Goal: Transaction & Acquisition: Obtain resource

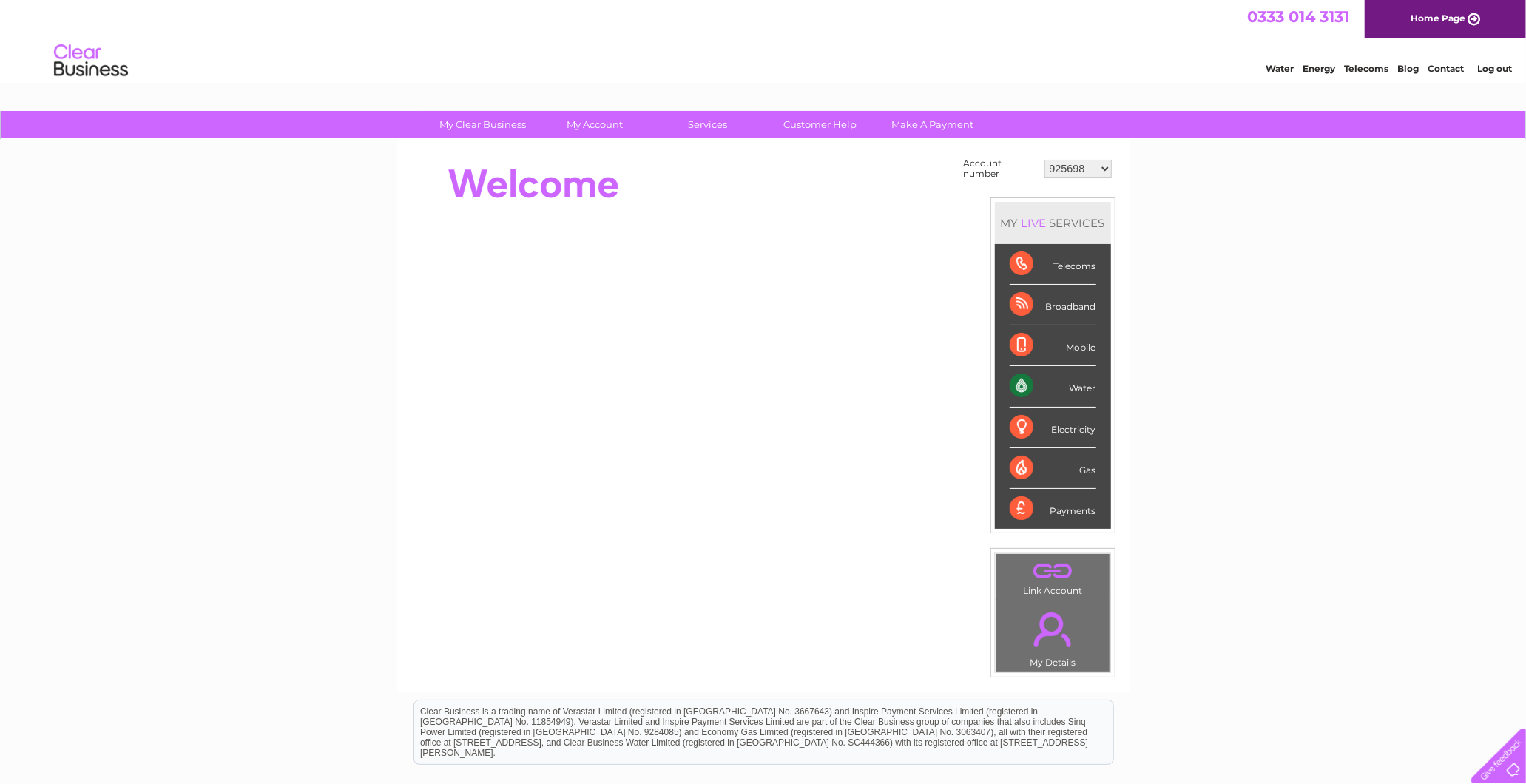
click at [1079, 176] on td "925698 934462 934831 938572 941363 942374 952730 966731 966770 967205 971927 97…" at bounding box center [1078, 168] width 75 height 28
click at [1075, 172] on select "925698 934462 934831 938572 941363 942374 952730 966731 966770 967205 971927 97…" at bounding box center [1078, 168] width 68 height 18
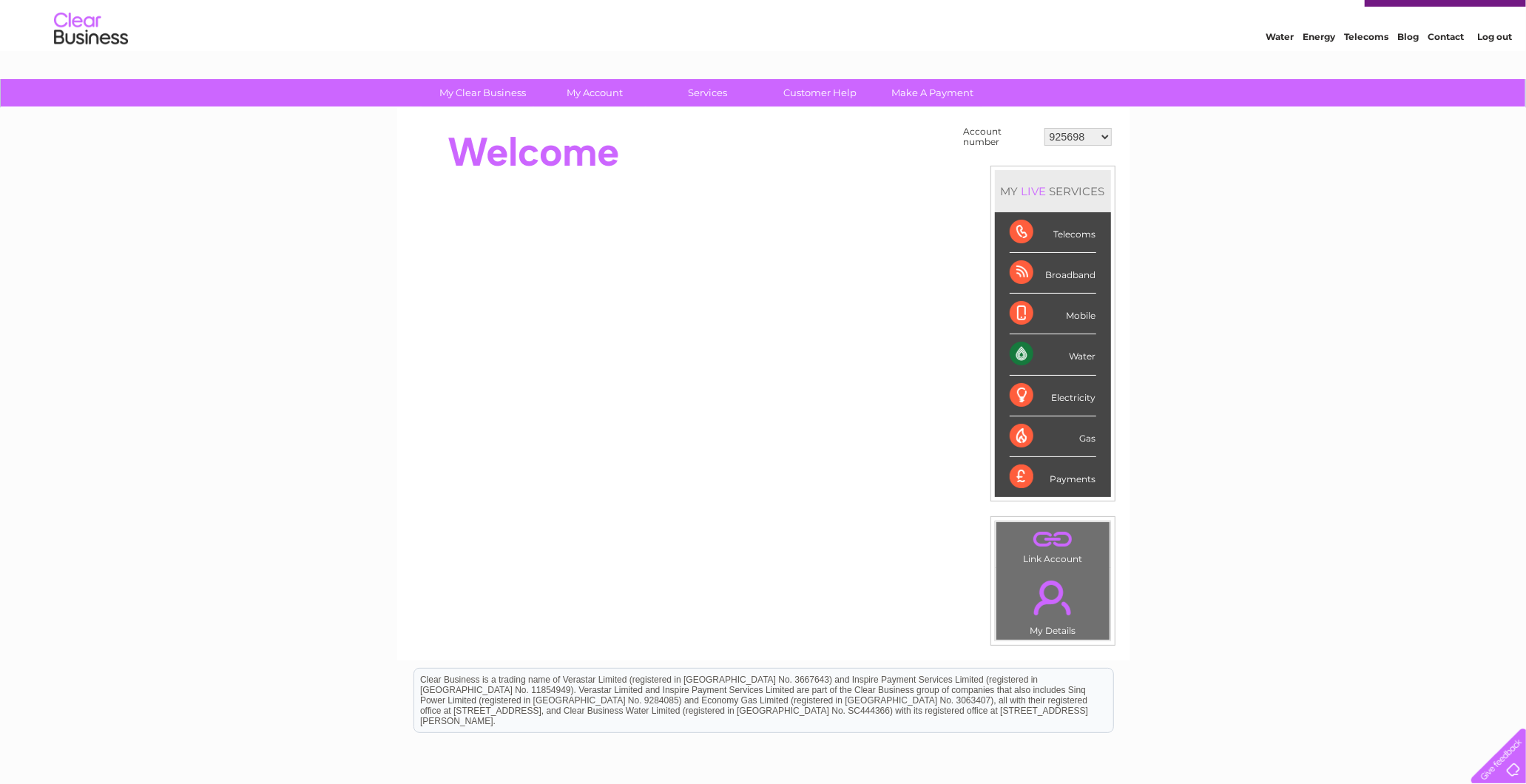
scroll to position [82, 0]
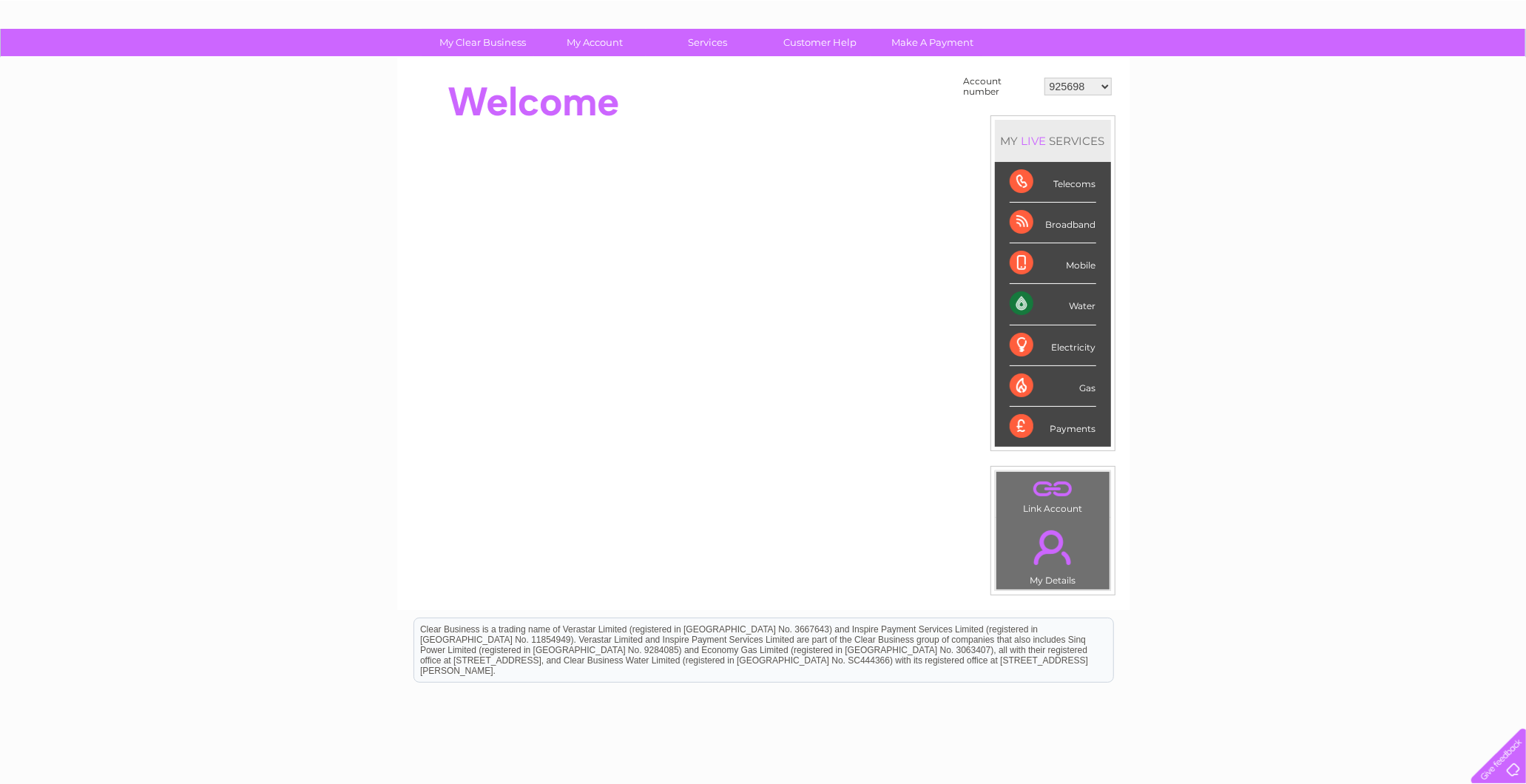
click at [1067, 82] on select "925698 934462 934831 938572 941363 942374 952730 966731 966770 967205 971927 97…" at bounding box center [1078, 86] width 68 height 18
click at [1070, 82] on select "925698 934462 934831 938572 941363 942374 952730 966731 966770 967205 971927 97…" at bounding box center [1078, 86] width 68 height 18
select select "30318144"
click at [1044, 77] on select "925698 934462 934831 938572 941363 942374 952730 966731 966770 967205 971927 97…" at bounding box center [1078, 86] width 68 height 18
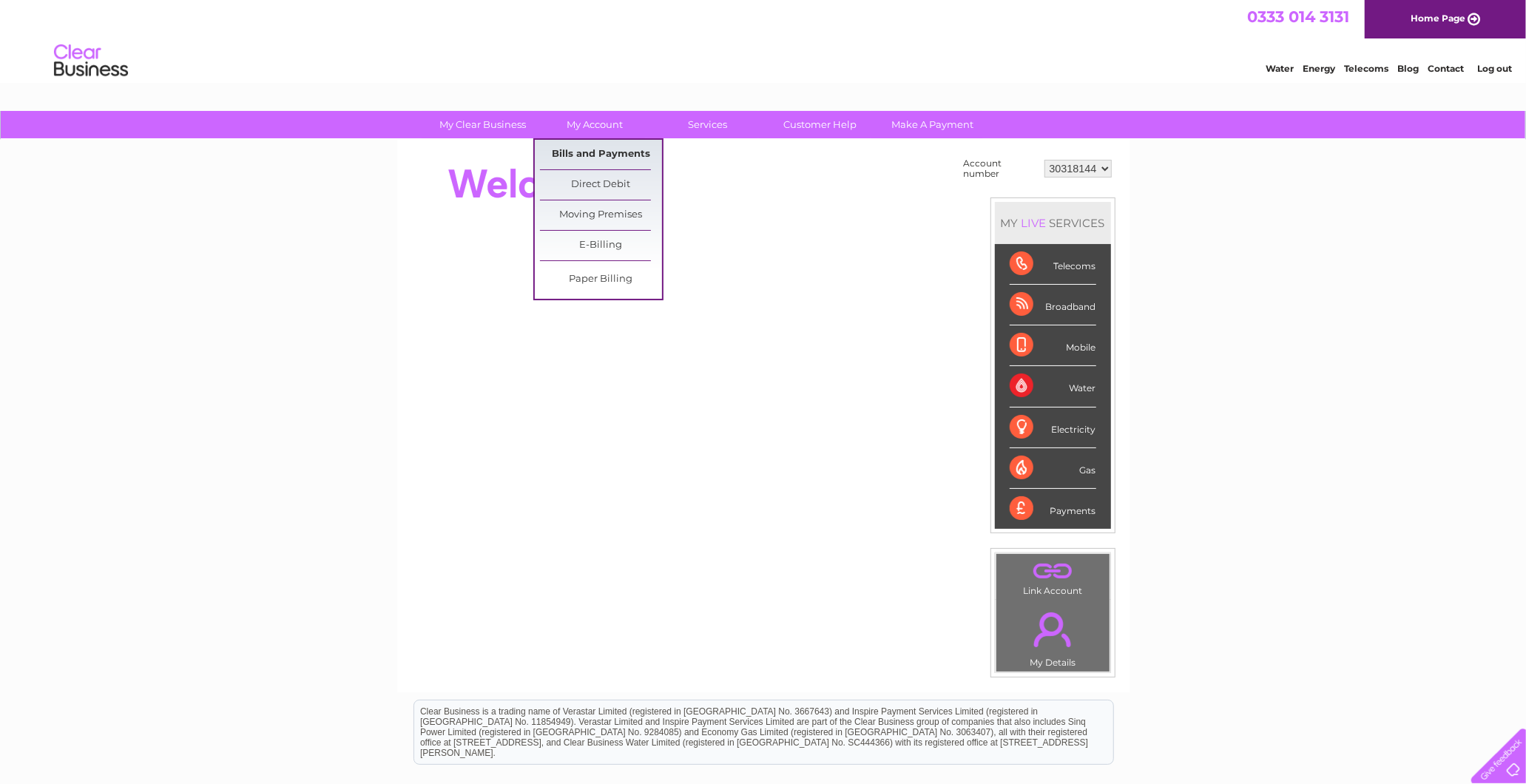
click at [602, 145] on link "Bills and Payments" at bounding box center [601, 155] width 122 height 29
click at [598, 154] on link "Bills and Payments" at bounding box center [601, 155] width 122 height 29
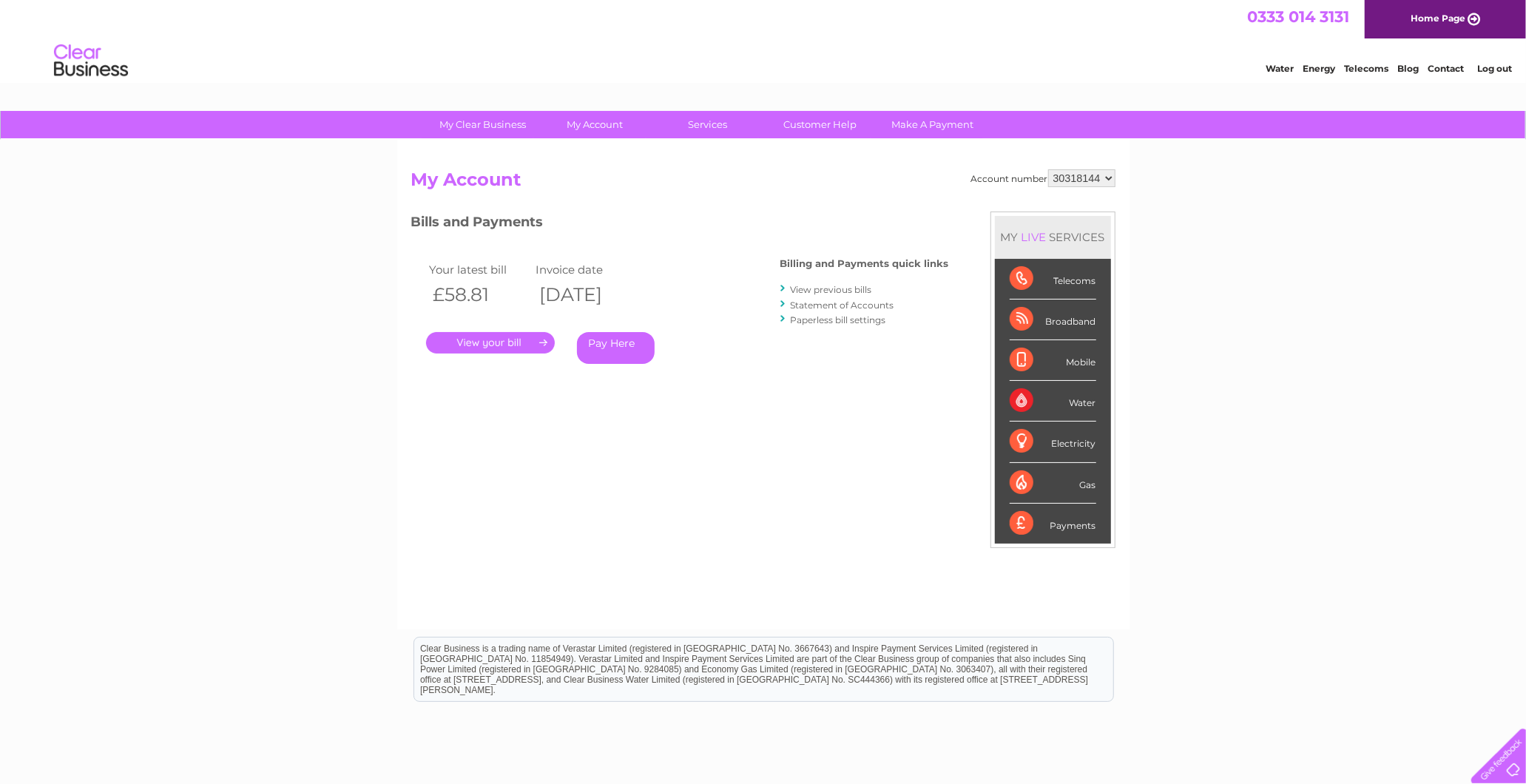
click at [866, 281] on li "View previous bills" at bounding box center [864, 289] width 168 height 15
click at [841, 285] on link "View previous bills" at bounding box center [831, 290] width 81 height 11
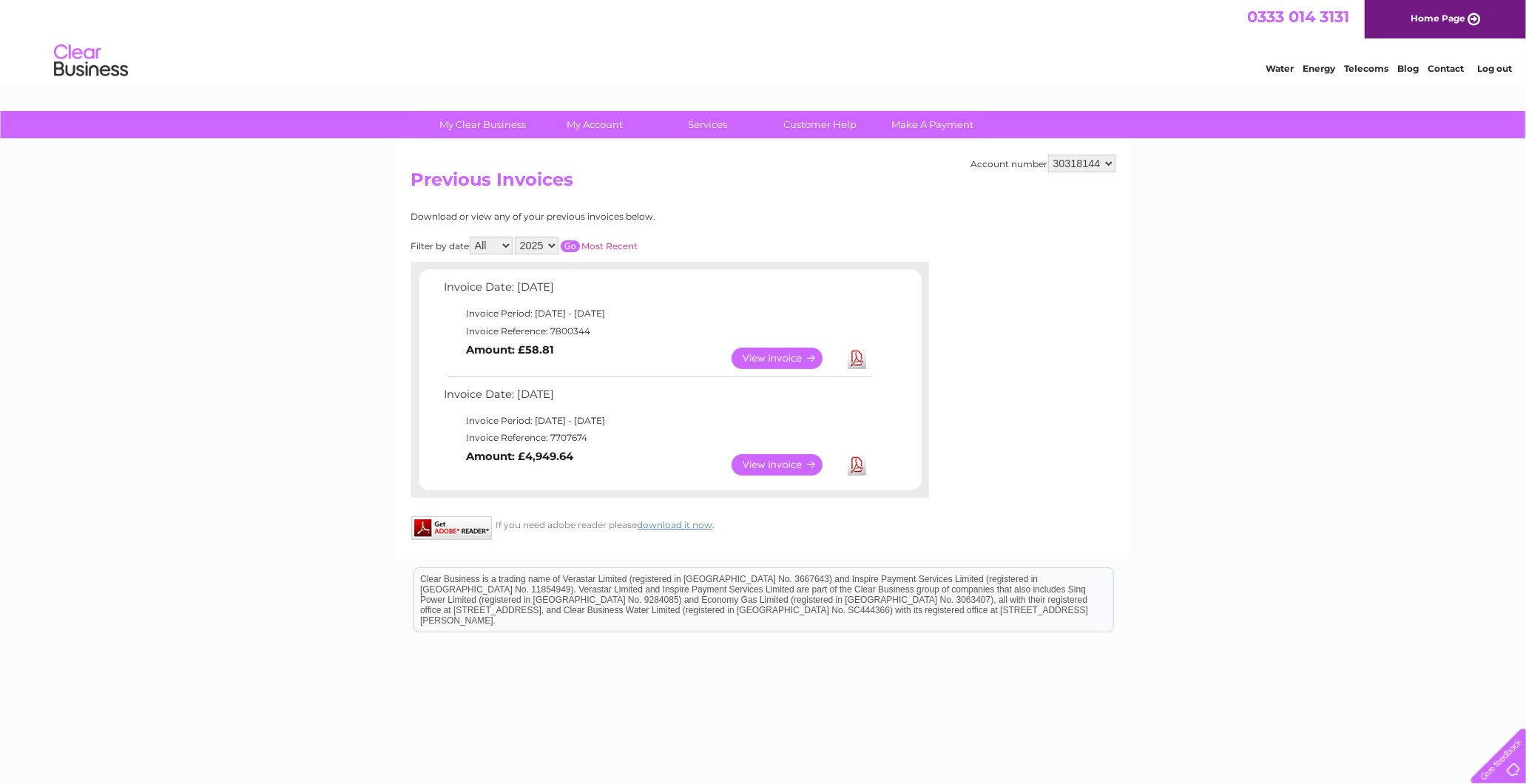
click at [845, 466] on td "Download" at bounding box center [857, 464] width 26 height 28
click at [858, 462] on link "Download" at bounding box center [857, 464] width 19 height 21
click at [856, 350] on link "Download" at bounding box center [857, 358] width 19 height 21
